Goal: Task Accomplishment & Management: Complete application form

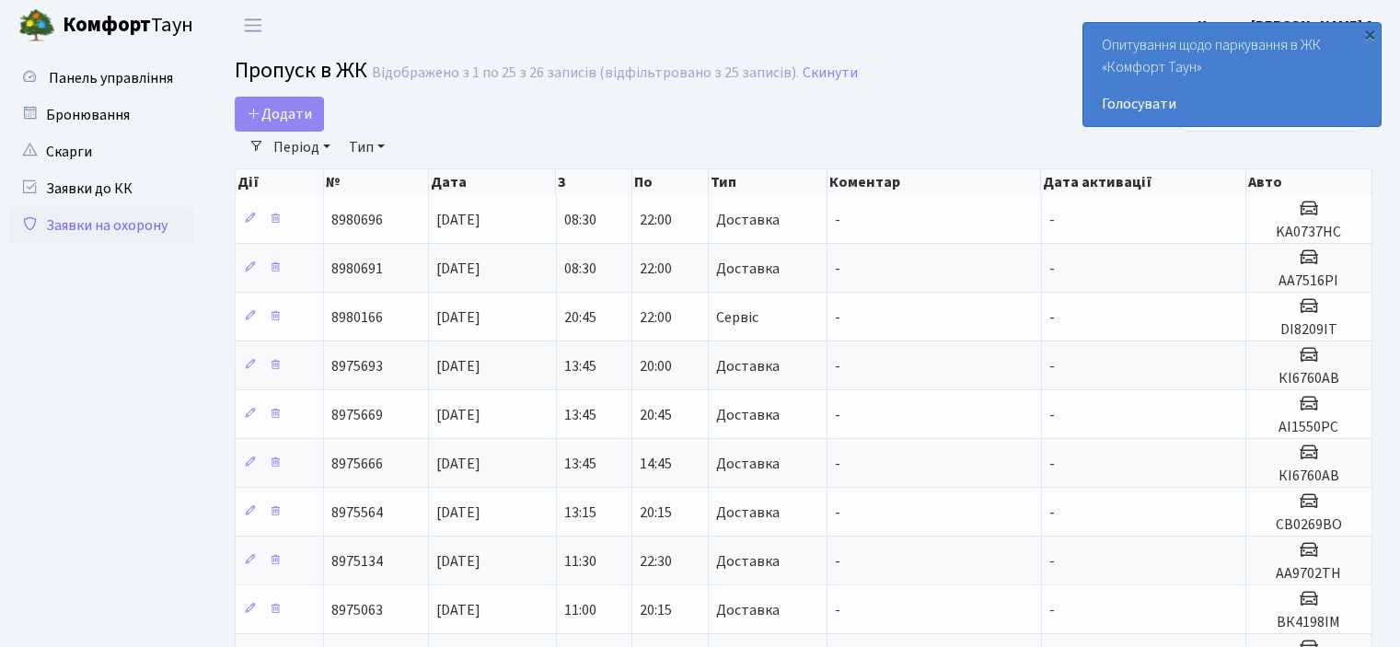
select select "25"
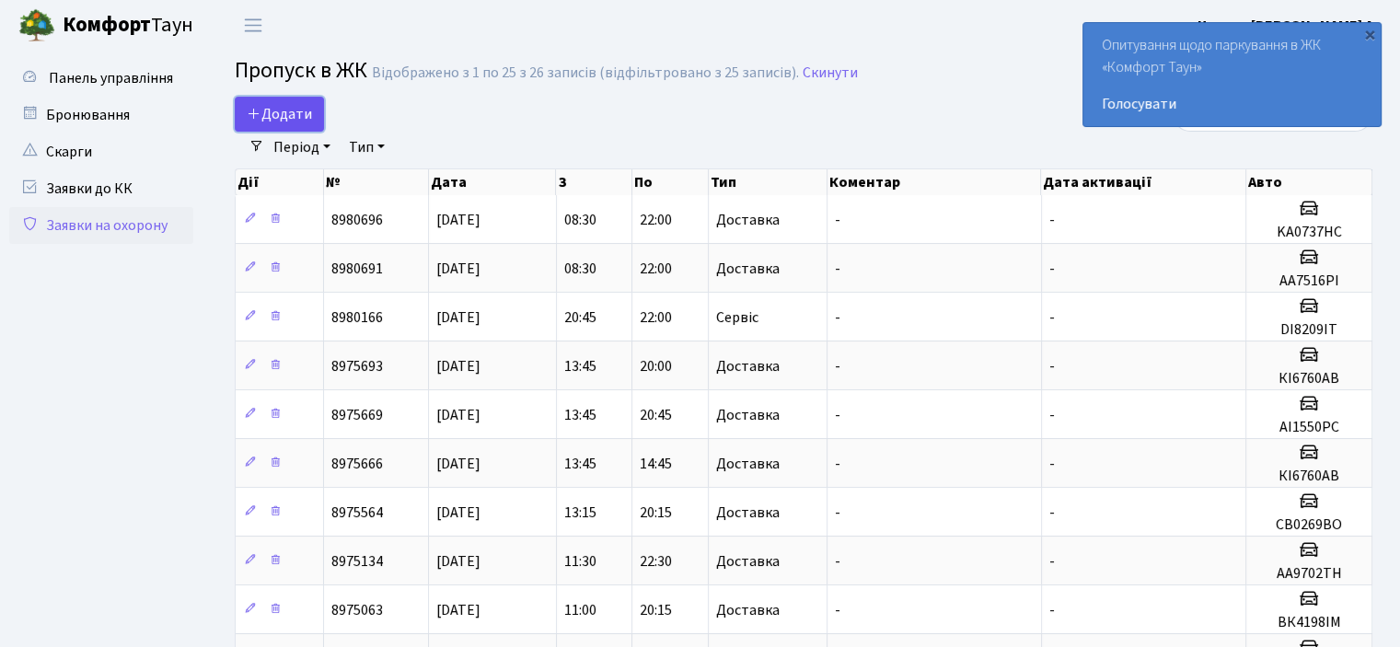
click at [262, 102] on link "Додати" at bounding box center [279, 114] width 89 height 35
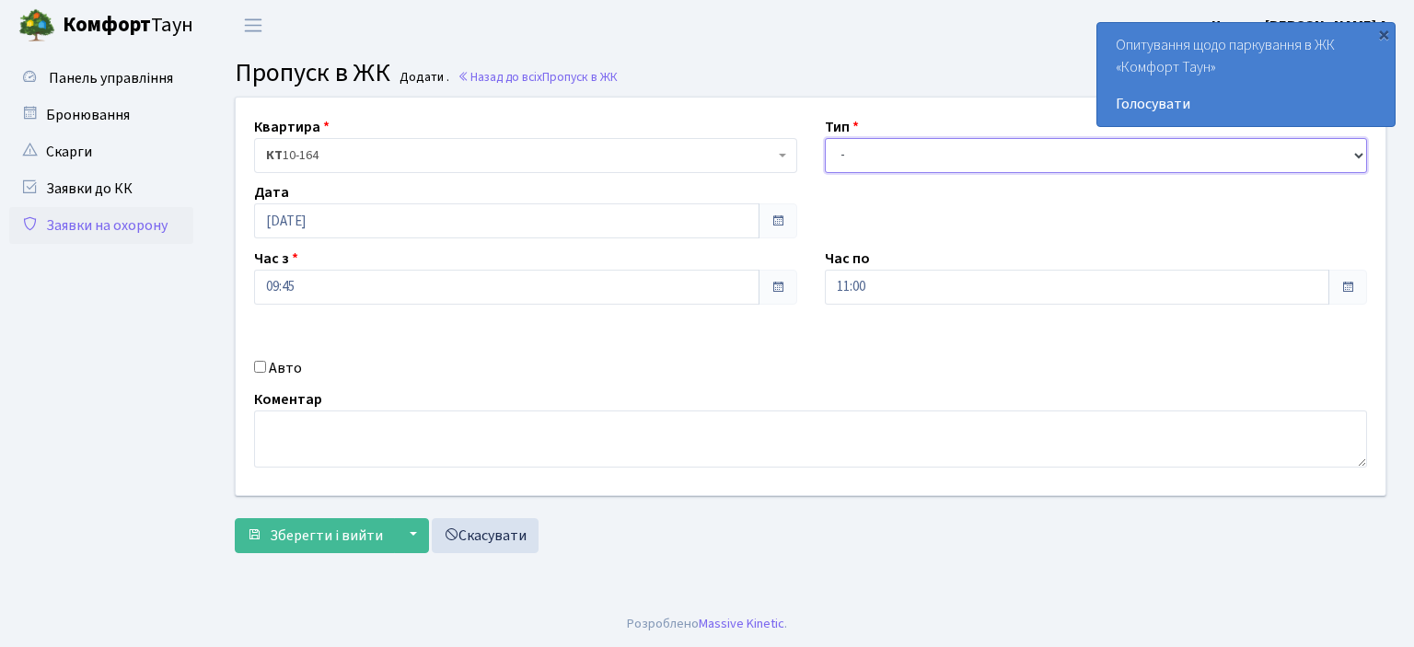
click at [1358, 154] on select "- Доставка Таксі Гості Сервіс" at bounding box center [1096, 155] width 543 height 35
select select "1"
click at [825, 138] on select "- Доставка Таксі Гості Сервіс" at bounding box center [1096, 155] width 543 height 35
click at [261, 366] on input "Авто" at bounding box center [260, 367] width 12 height 12
checkbox input "true"
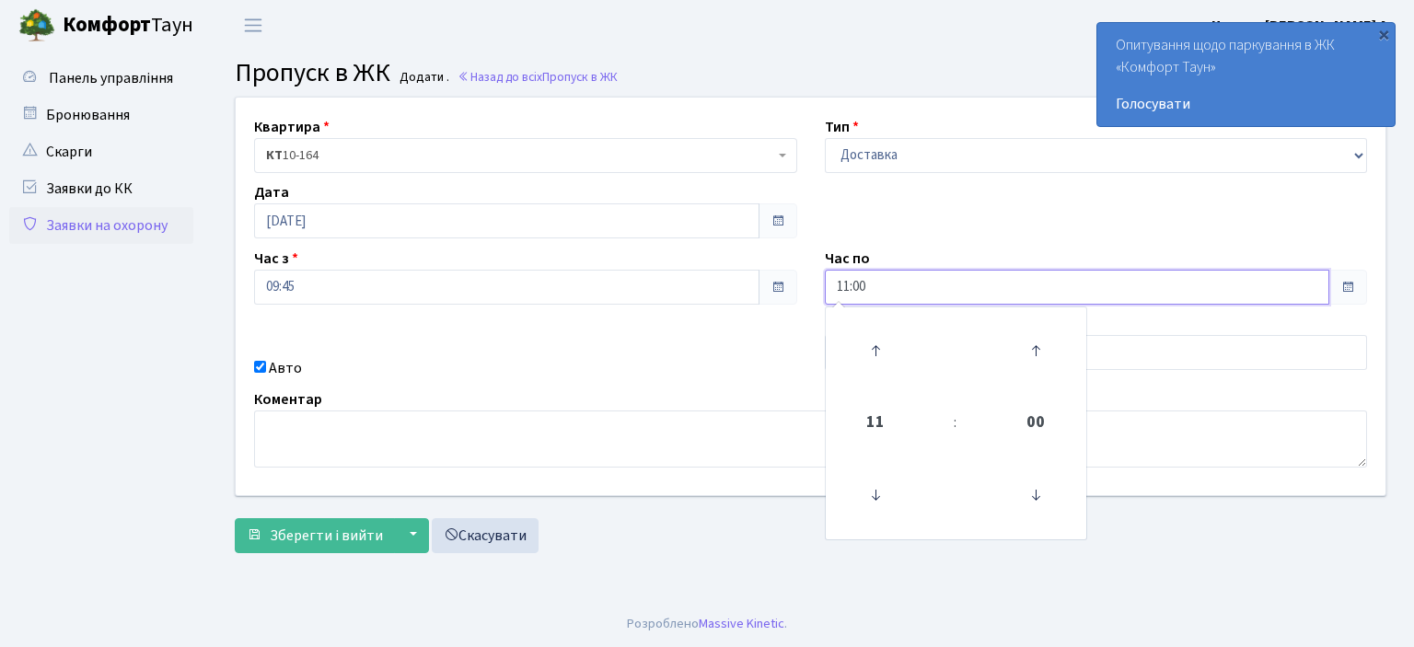
drag, startPoint x: 825, startPoint y: 290, endPoint x: 710, endPoint y: 292, distance: 115.1
click at [722, 291] on div "Квартира <b>КТ</b>&nbsp;&nbsp;&nbsp;&nbsp;10-164 КТ 10-164 Тип - Доставка Таксі…" at bounding box center [810, 297] width 1177 height 398
type input "22:00"
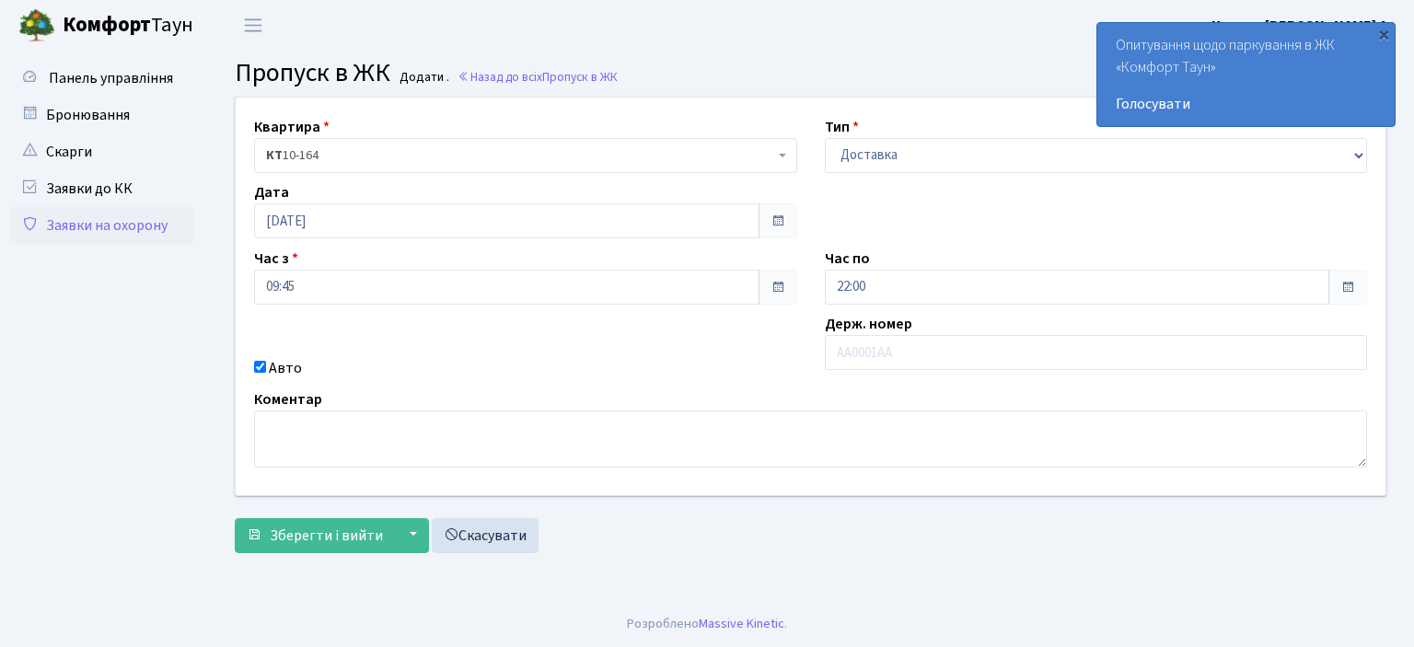
click at [752, 404] on div "Коментар" at bounding box center [810, 427] width 1140 height 79
click at [899, 357] on input "text" at bounding box center [1096, 352] width 543 height 35
type input "KA9840IK"
click at [278, 529] on span "Зберегти і вийти" at bounding box center [326, 536] width 113 height 20
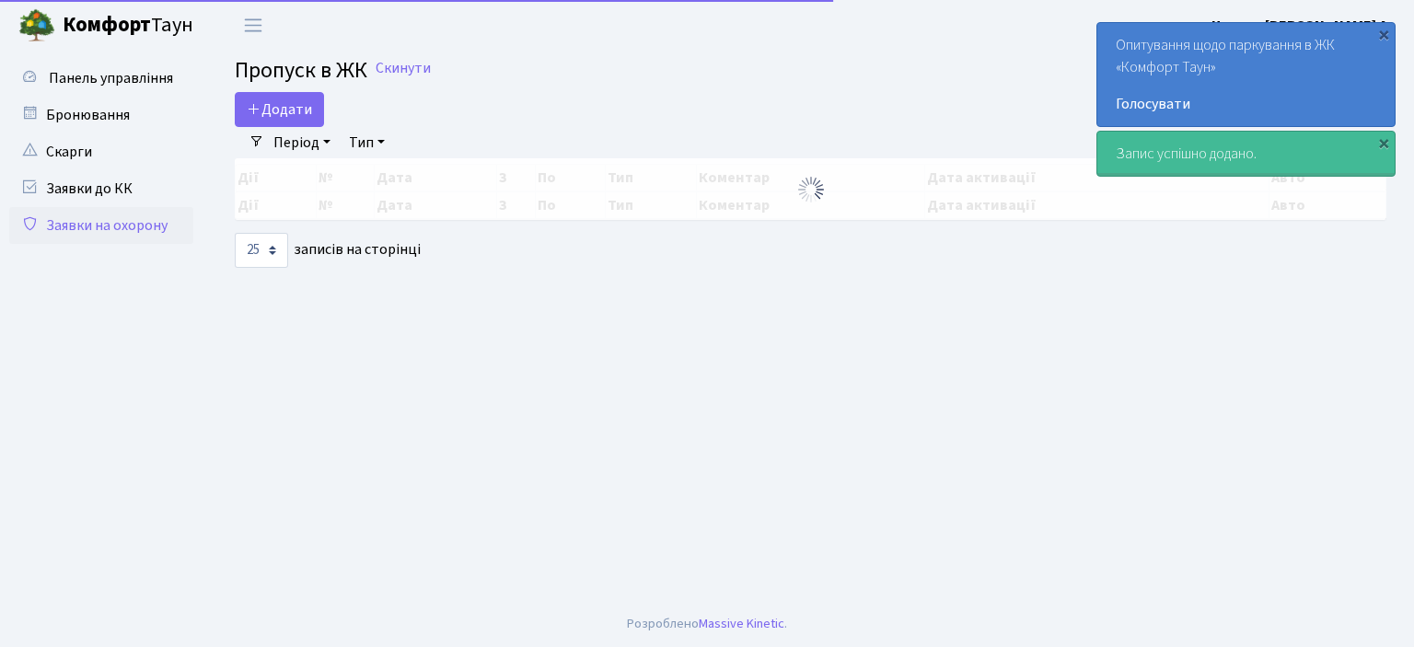
select select "25"
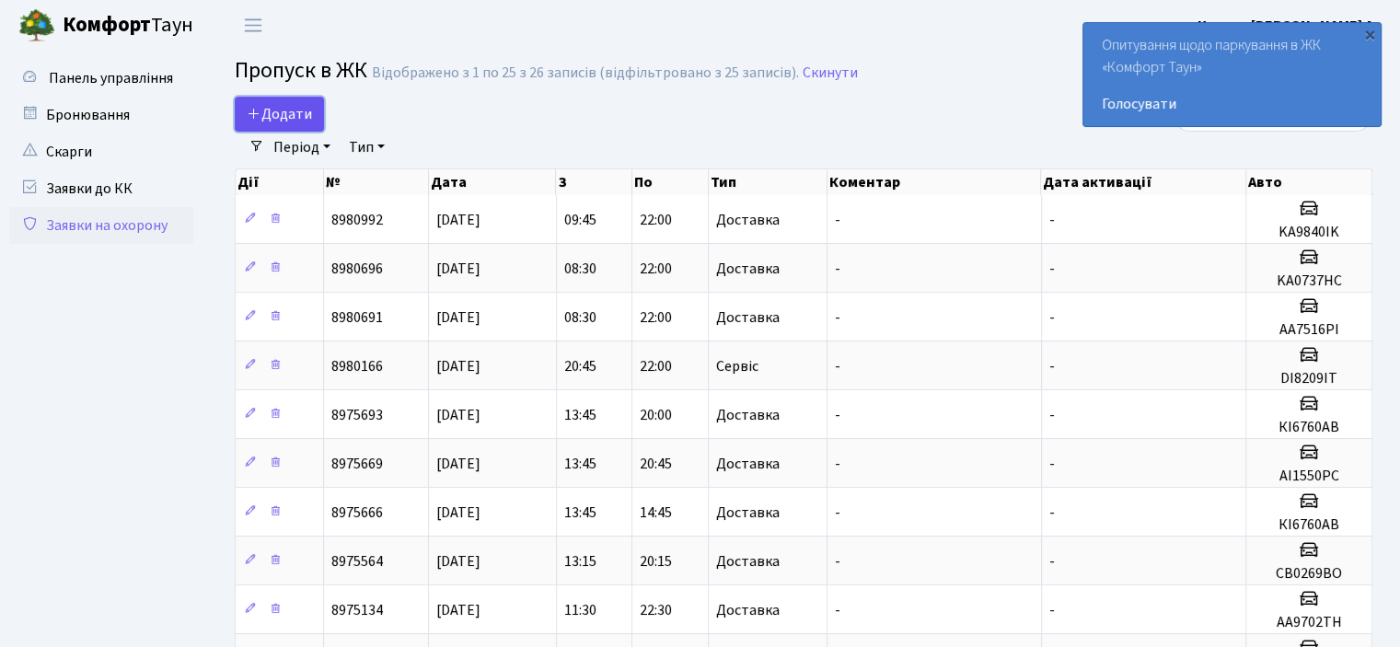
click at [283, 113] on span "Додати" at bounding box center [279, 114] width 65 height 20
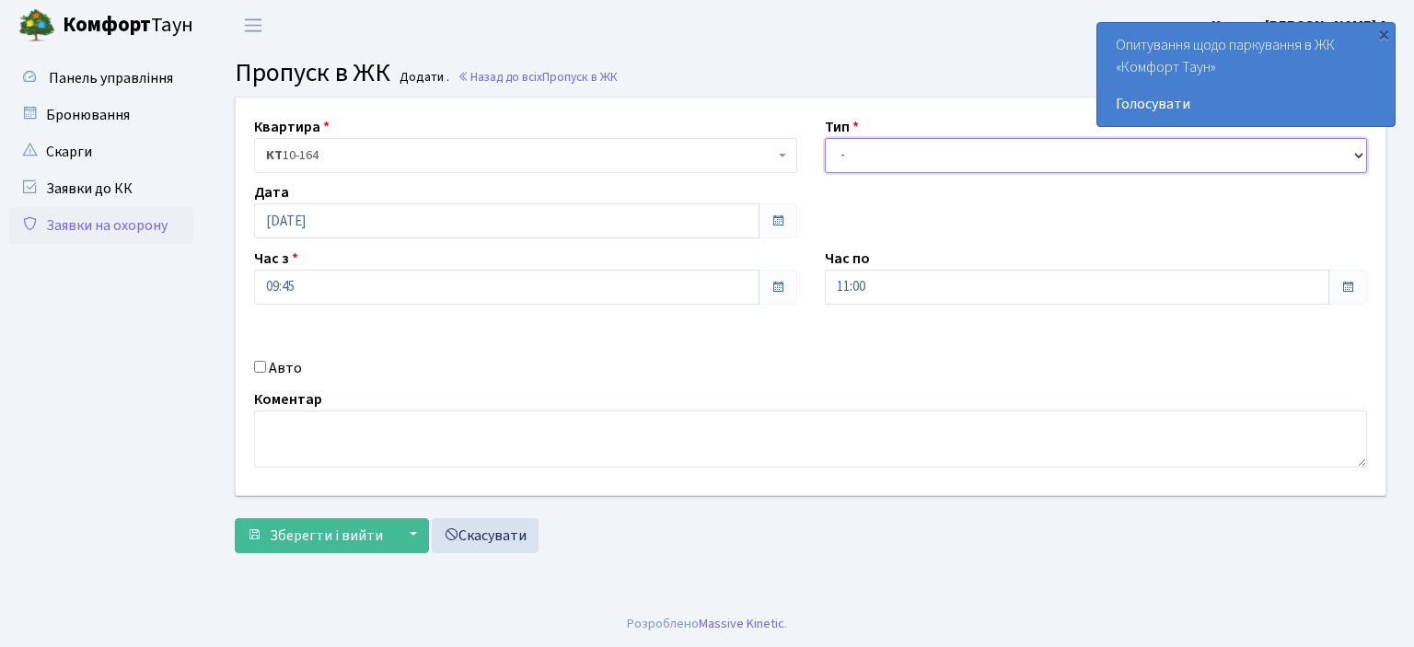
click at [1360, 146] on select "- Доставка Таксі Гості Сервіс" at bounding box center [1096, 155] width 543 height 35
select select "1"
click at [825, 138] on select "- Доставка Таксі Гості Сервіс" at bounding box center [1096, 155] width 543 height 35
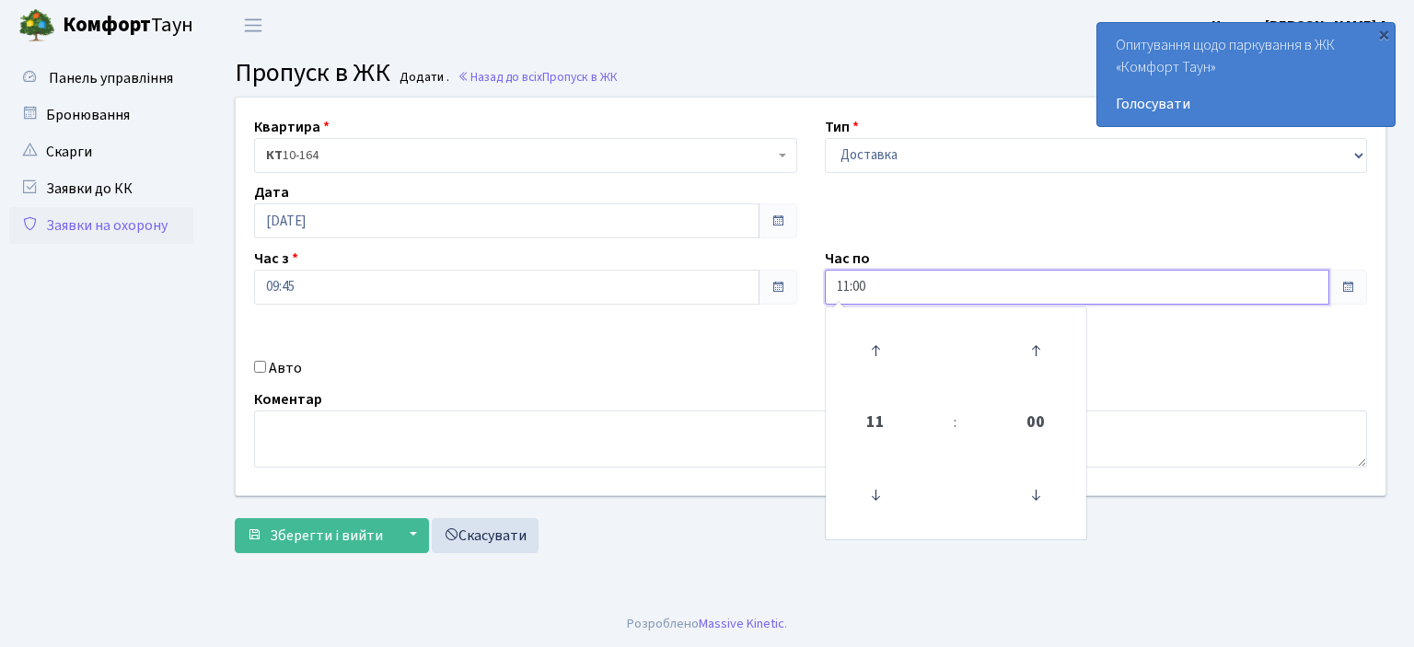
drag, startPoint x: 913, startPoint y: 285, endPoint x: 627, endPoint y: 305, distance: 286.9
click at [641, 306] on div "Квартира <b>КТ</b>&nbsp;&nbsp;&nbsp;&nbsp;10-164 КТ 10-164 Тип - Доставка Таксі…" at bounding box center [810, 297] width 1177 height 398
type input "22:00"
click at [254, 367] on input "Авто" at bounding box center [260, 367] width 12 height 12
checkbox input "true"
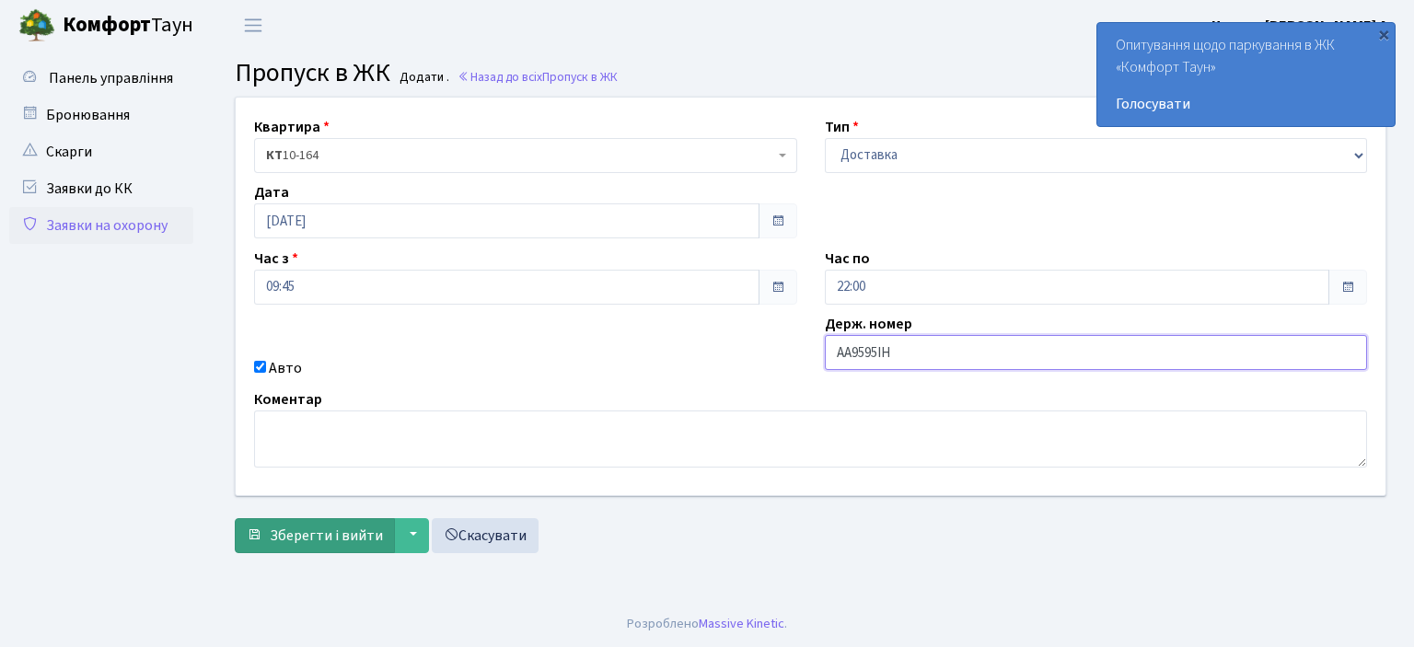
type input "AA9595IH"
click at [356, 538] on span "Зберегти і вийти" at bounding box center [326, 536] width 113 height 20
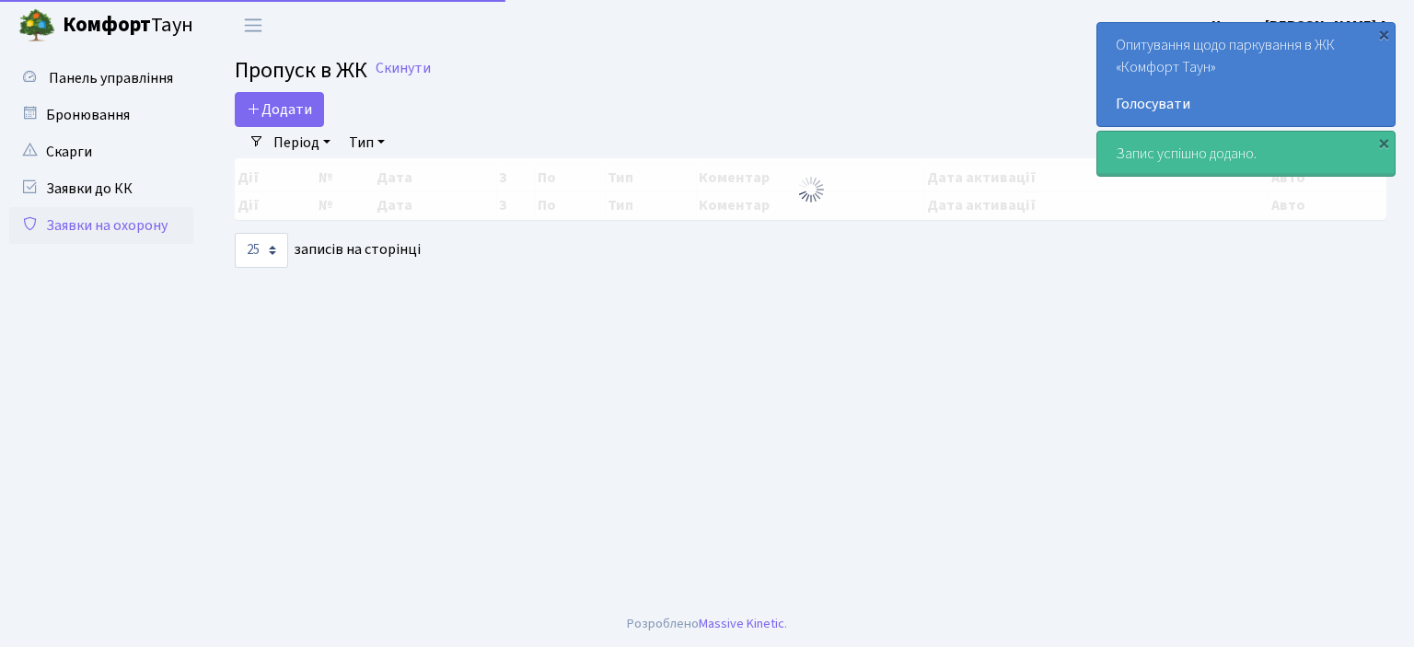
select select "25"
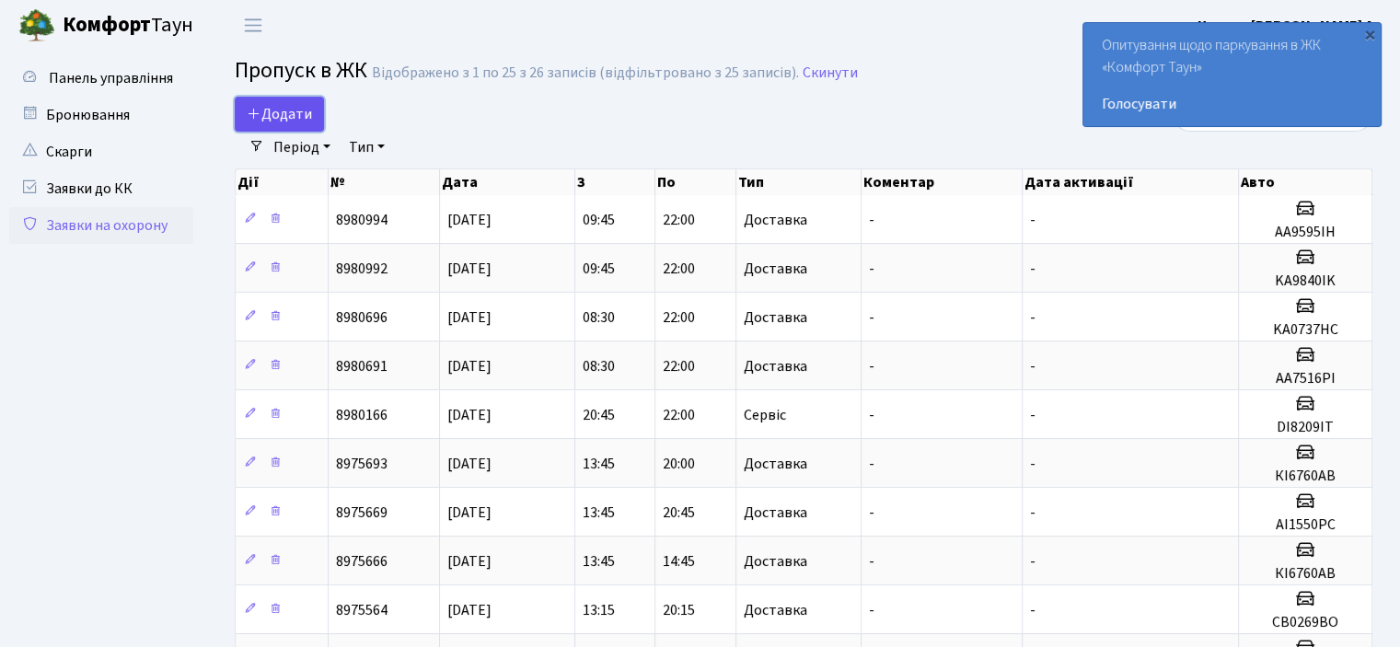
click at [280, 114] on span "Додати" at bounding box center [279, 114] width 65 height 20
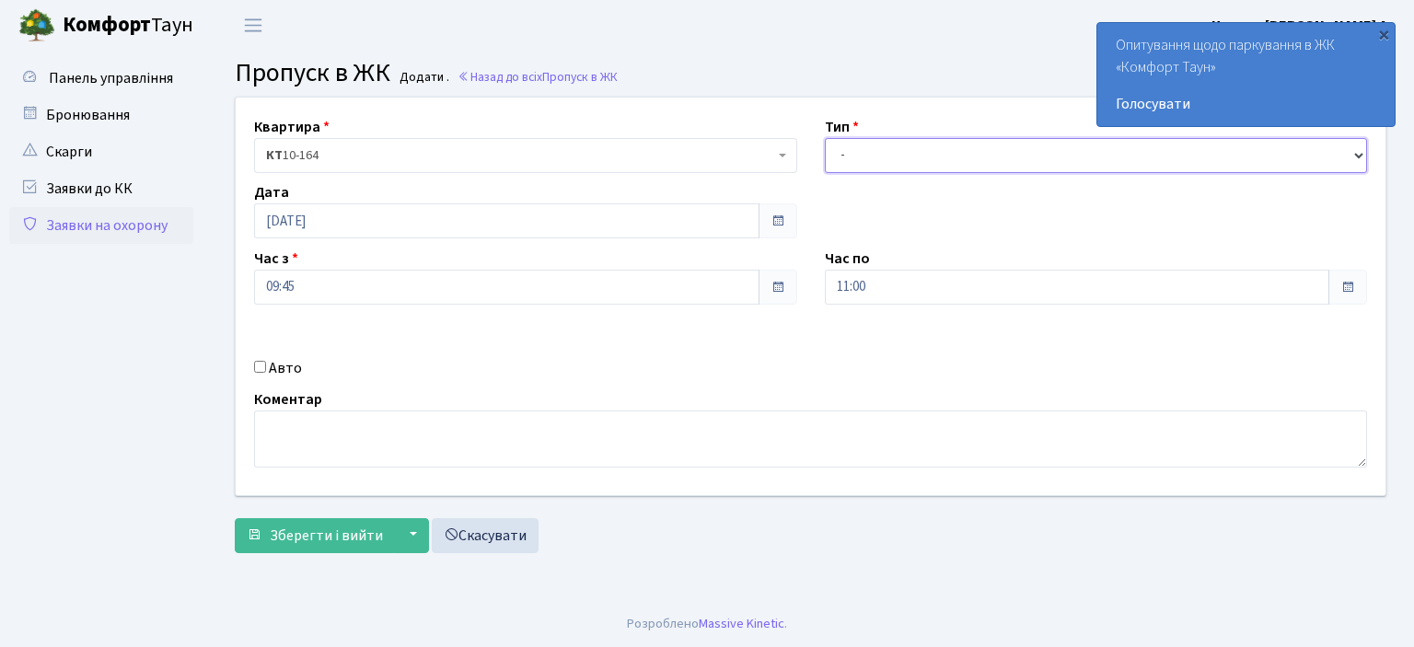
click at [1352, 154] on select "- Доставка Таксі Гості Сервіс" at bounding box center [1096, 155] width 543 height 35
select select "1"
click at [825, 138] on select "- Доставка Таксі Гості Сервіс" at bounding box center [1096, 155] width 543 height 35
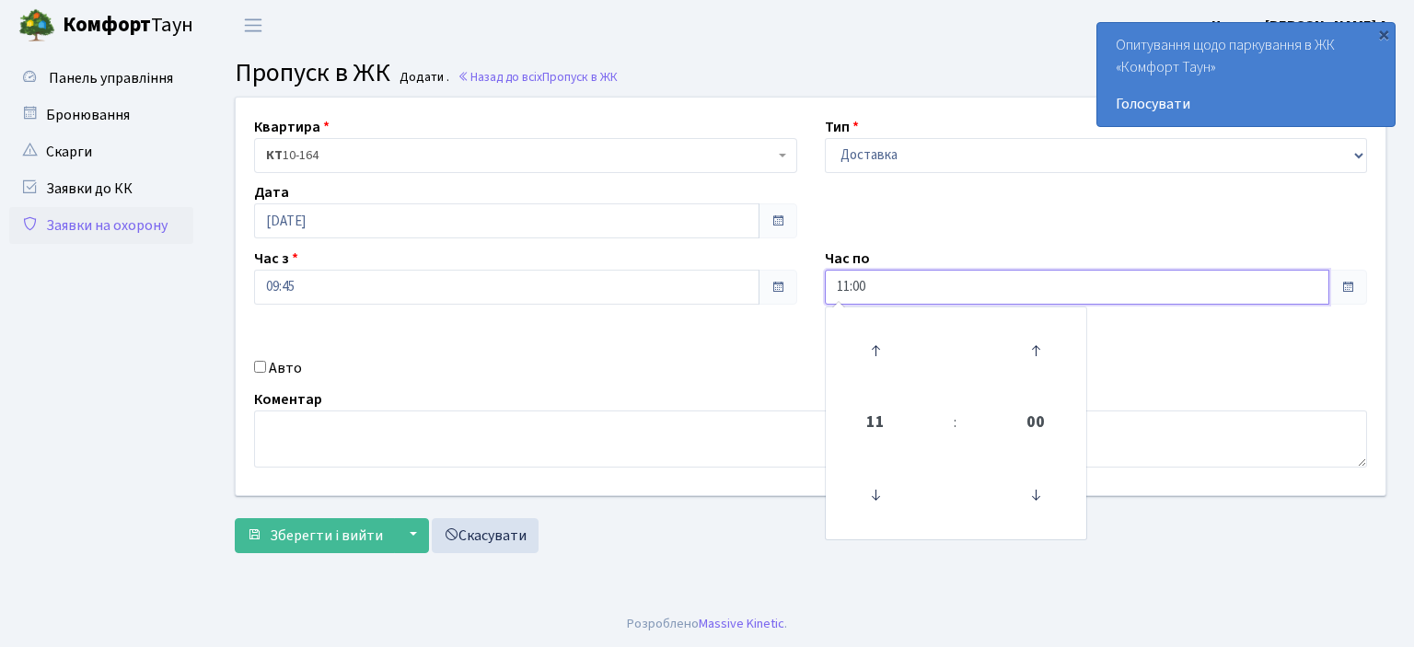
drag, startPoint x: 898, startPoint y: 292, endPoint x: 550, endPoint y: 308, distance: 348.3
click at [550, 308] on div "Квартира <b>КТ</b>&nbsp;&nbsp;&nbsp;&nbsp;10-164 КТ 10-164 Тип - Доставка Таксі…" at bounding box center [810, 297] width 1177 height 398
type input "22:00"
click at [254, 367] on input "Авто" at bounding box center [260, 367] width 12 height 12
checkbox input "true"
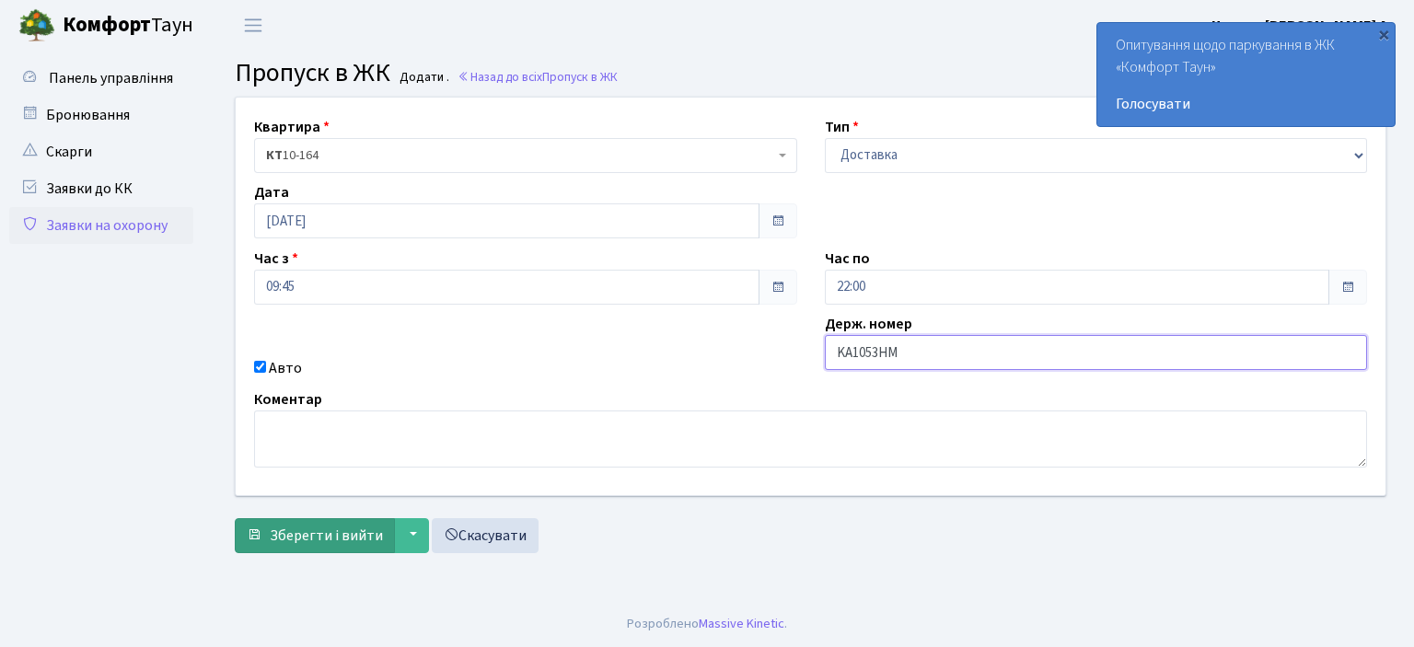
type input "KA1053HM"
click at [352, 539] on span "Зберегти і вийти" at bounding box center [326, 536] width 113 height 20
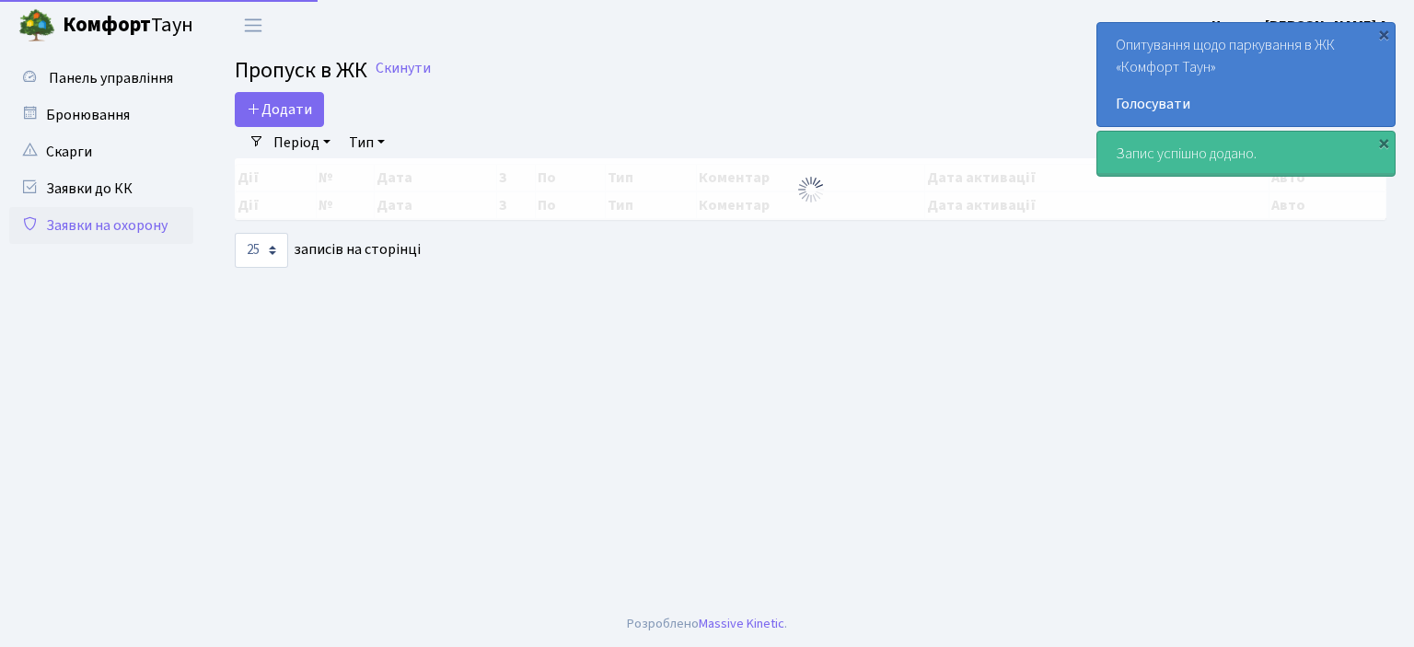
select select "25"
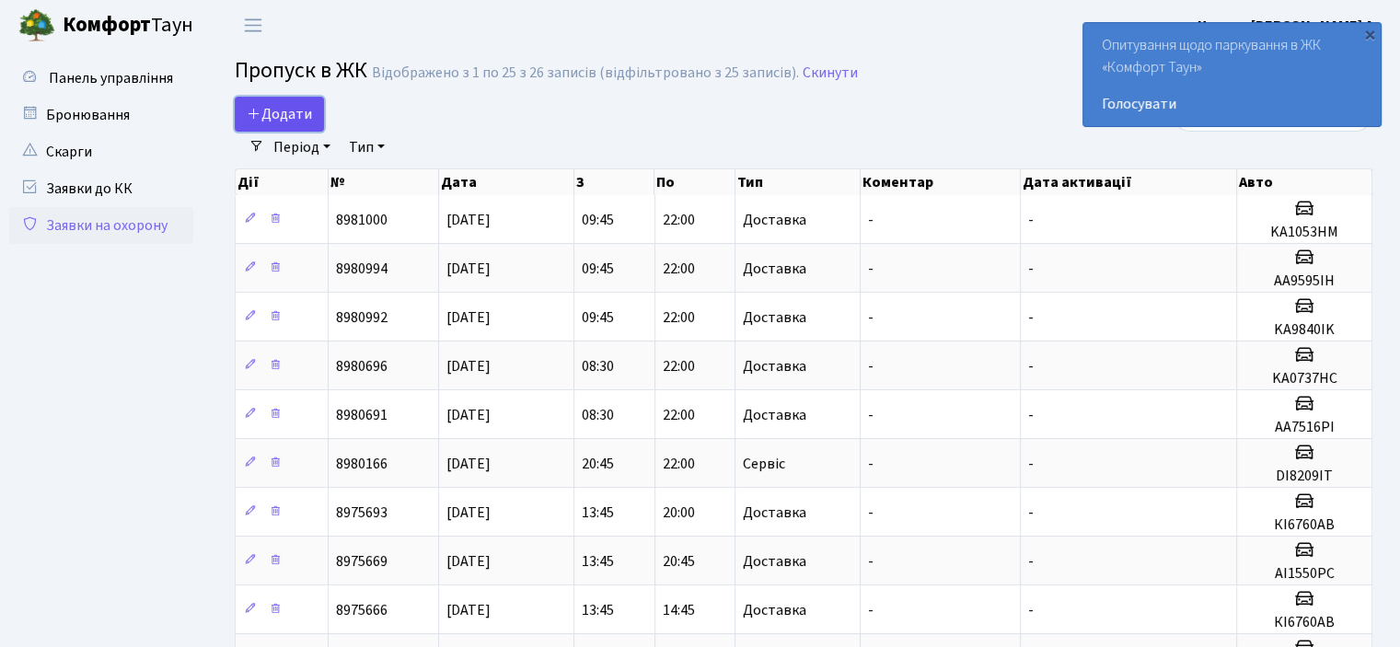
click at [288, 129] on link "Додати" at bounding box center [279, 114] width 89 height 35
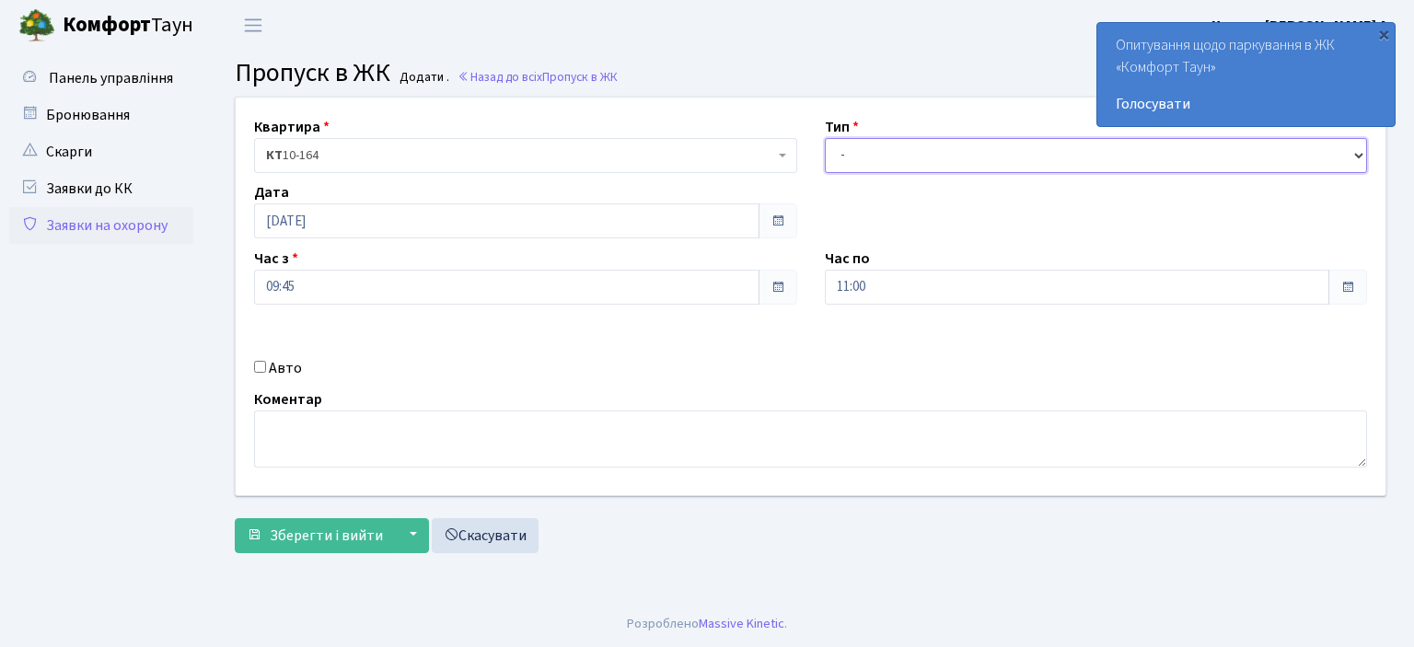
click at [1358, 156] on select "- Доставка Таксі Гості Сервіс" at bounding box center [1096, 155] width 543 height 35
select select "1"
click at [825, 138] on select "- Доставка Таксі Гості Сервіс" at bounding box center [1096, 155] width 543 height 35
click at [257, 365] on input "Авто" at bounding box center [260, 367] width 12 height 12
checkbox input "true"
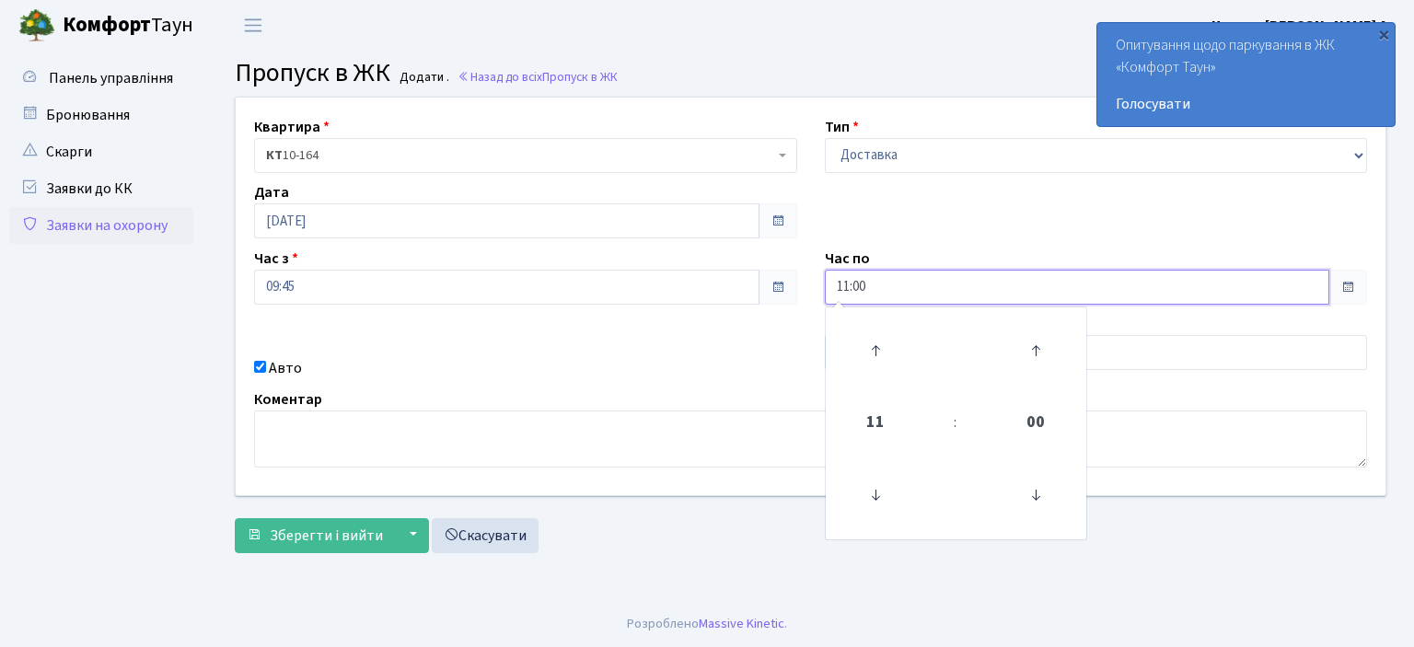
drag, startPoint x: 877, startPoint y: 285, endPoint x: 703, endPoint y: 285, distance: 173.9
click at [703, 285] on div "Квартира <b>КТ</b>&nbsp;&nbsp;&nbsp;&nbsp;10-164 КТ 10-164 Тип - Доставка Таксі…" at bounding box center [810, 297] width 1177 height 398
type input "22:00"
click at [792, 404] on div "Коментар" at bounding box center [810, 427] width 1140 height 79
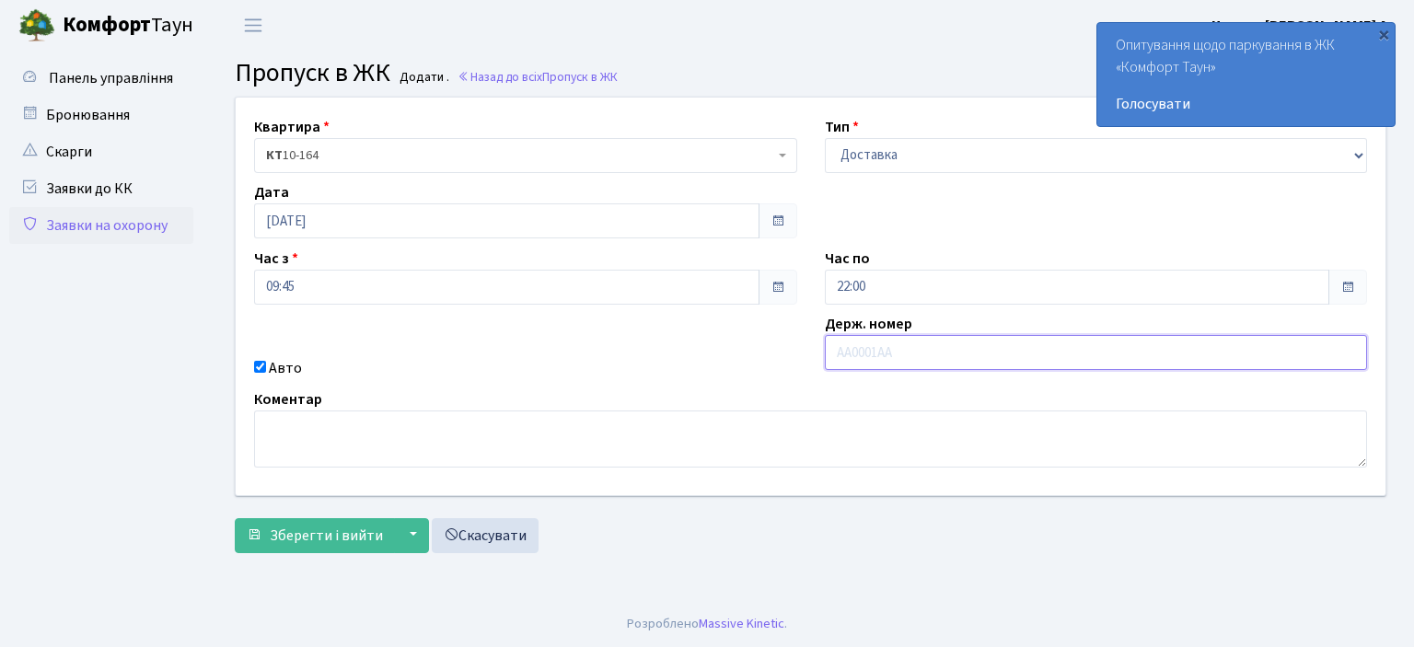
click at [861, 346] on input "text" at bounding box center [1096, 352] width 543 height 35
type input "AA7563IO"
click at [306, 527] on span "Зберегти і вийти" at bounding box center [326, 536] width 113 height 20
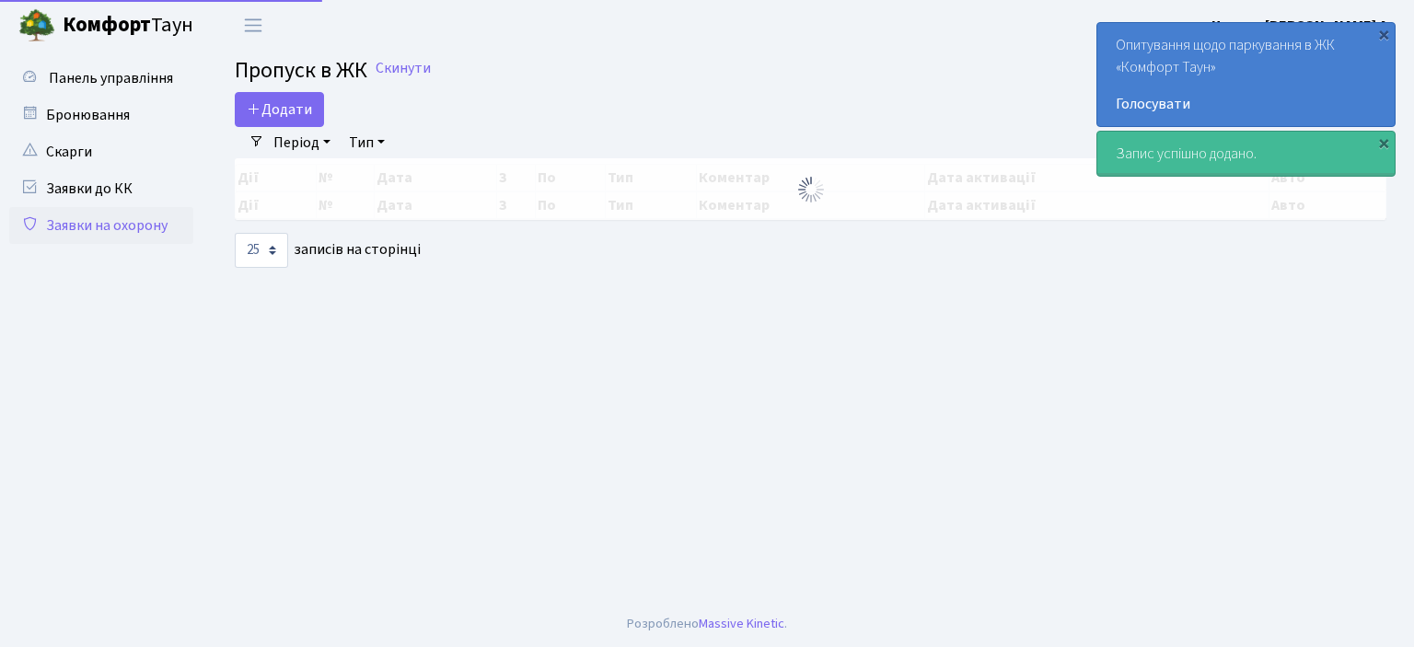
select select "25"
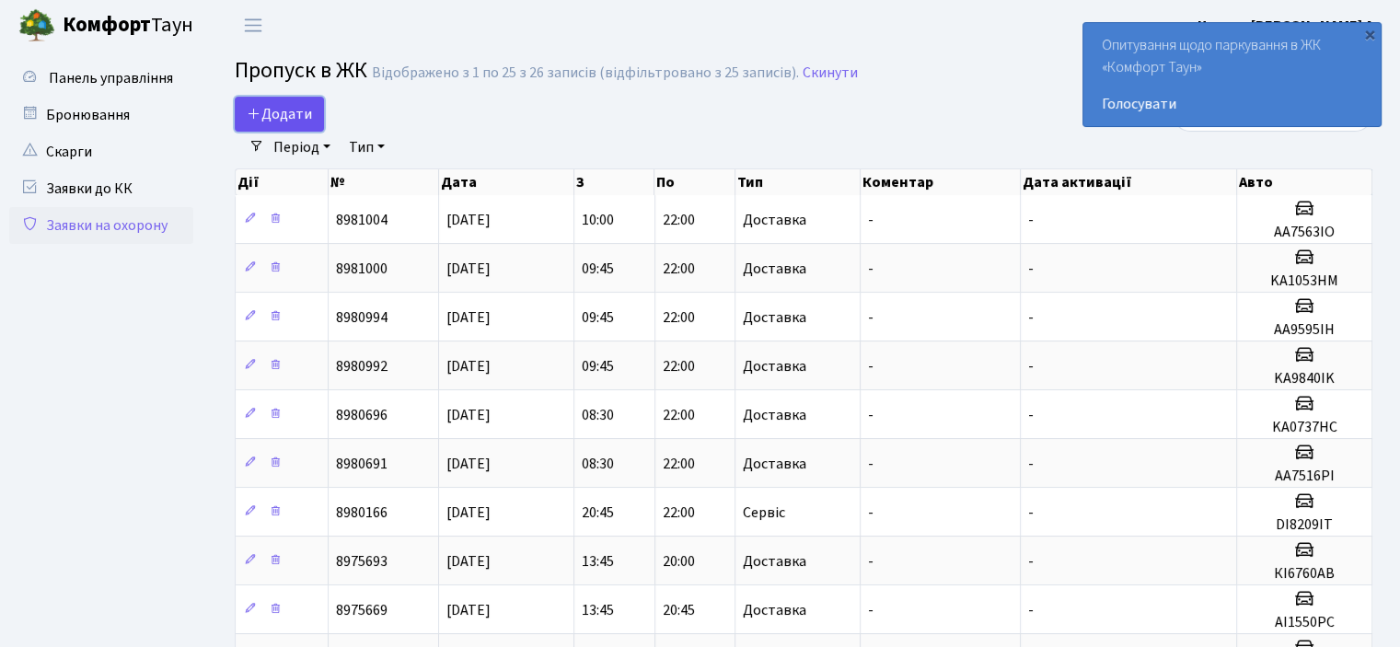
click at [263, 113] on span "Додати" at bounding box center [279, 114] width 65 height 20
